Goal: Task Accomplishment & Management: Use online tool/utility

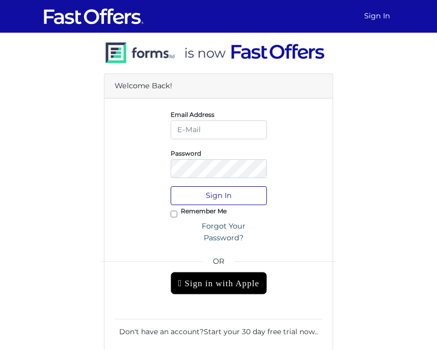
type input "caine@property.ca"
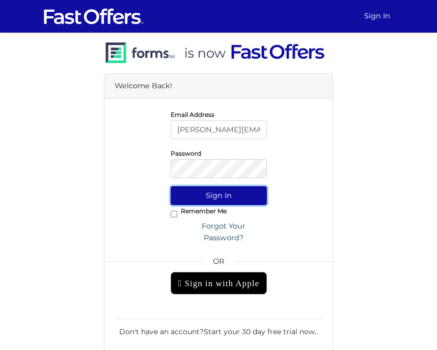
click at [257, 194] on button "Sign In" at bounding box center [219, 195] width 96 height 19
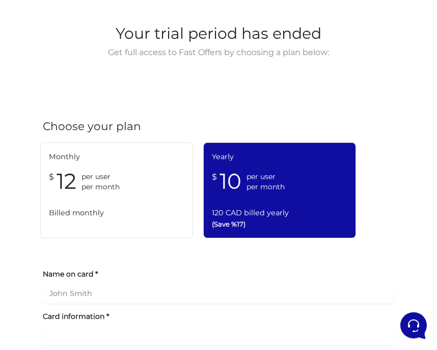
scroll to position [39, 0]
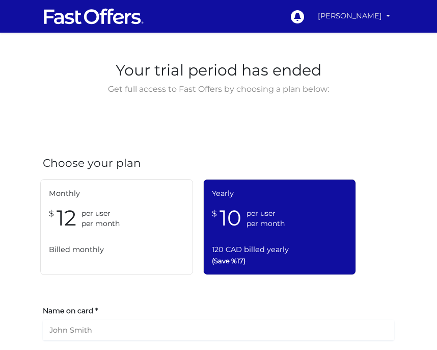
click at [384, 19] on link "[PERSON_NAME]" at bounding box center [354, 16] width 81 height 20
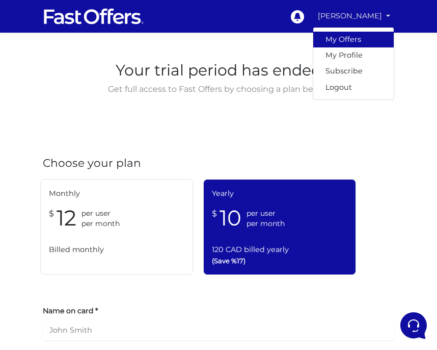
click at [372, 38] on link "My Offers" at bounding box center [353, 40] width 81 height 16
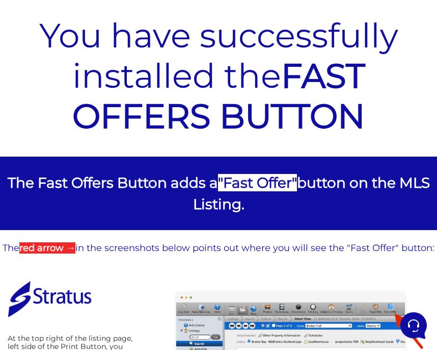
scroll to position [74, 0]
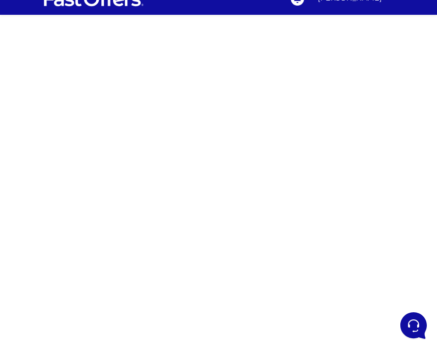
scroll to position [18, 0]
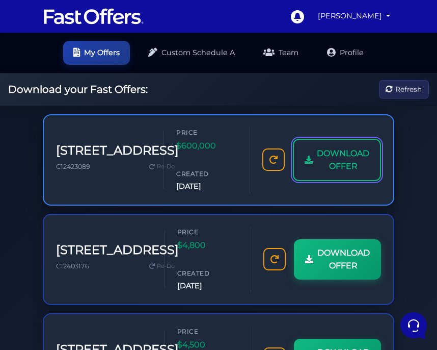
click at [338, 166] on span "DOWNLOAD OFFER" at bounding box center [343, 160] width 53 height 26
